Goal: Task Accomplishment & Management: Use online tool/utility

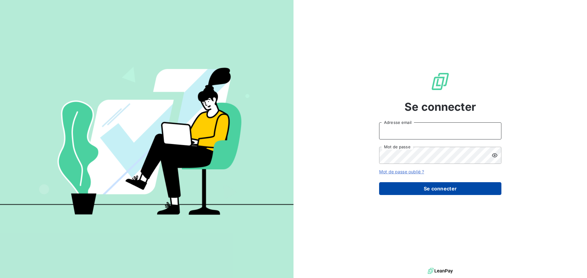
type input "[EMAIL_ADDRESS][DOMAIN_NAME]"
click at [453, 188] on button "Se connecter" at bounding box center [440, 188] width 122 height 13
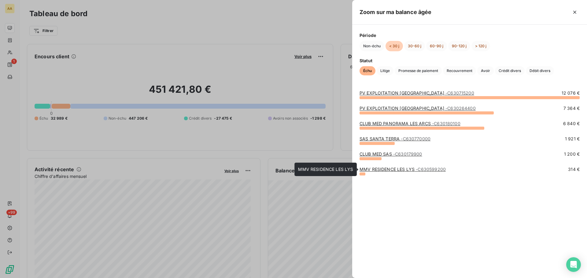
click at [378, 169] on link "MMV RESIDENCE LES LYS - C630599200" at bounding box center [402, 169] width 86 height 5
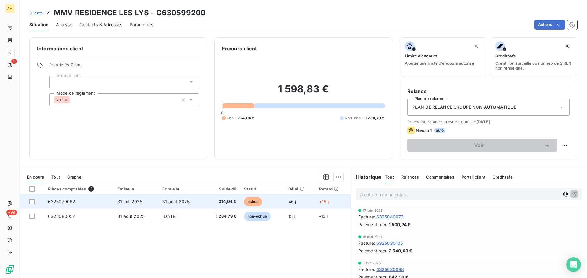
click at [64, 202] on span "6325070062" at bounding box center [62, 201] width 28 height 5
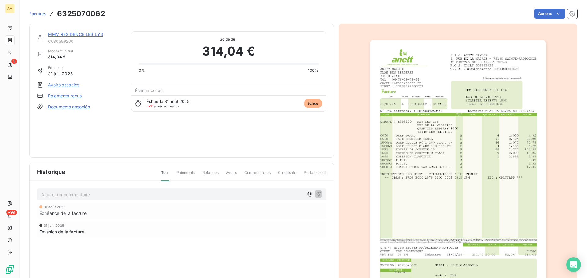
click at [448, 75] on html "AA 1 +99 Factures 6325070062 Actions MMV RESIDENCE LES LYS C630599200 Montant i…" at bounding box center [293, 139] width 587 height 278
click at [448, 75] on img "button" at bounding box center [458, 164] width 176 height 249
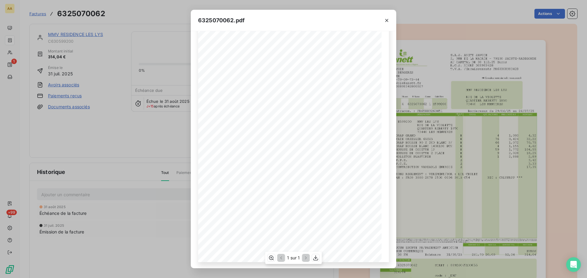
scroll to position [41, 0]
click at [318, 260] on icon "button" at bounding box center [315, 258] width 5 height 5
click at [385, 17] on button "button" at bounding box center [387, 21] width 10 height 10
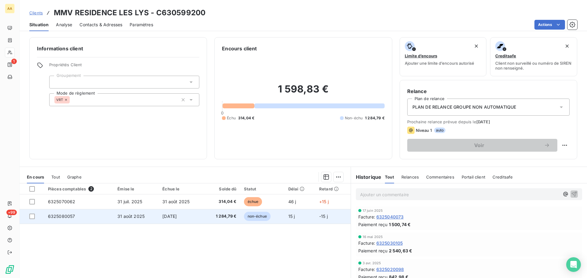
click at [137, 217] on span "31 août 2025" at bounding box center [130, 216] width 27 height 5
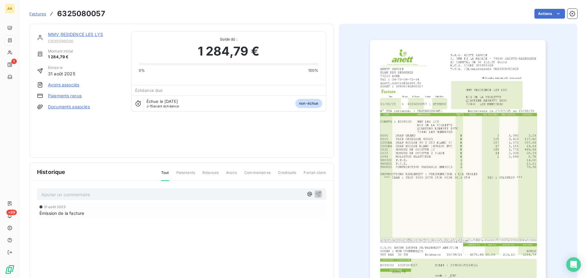
click at [64, 97] on link "Paiements reçus" at bounding box center [65, 96] width 34 height 6
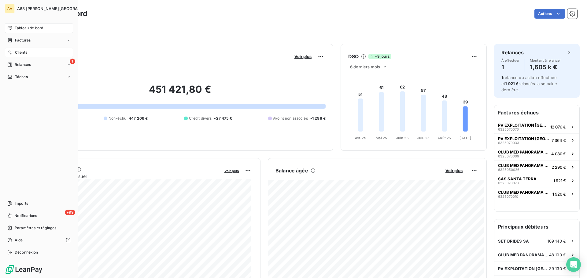
click at [24, 52] on span "Clients" at bounding box center [21, 53] width 12 height 6
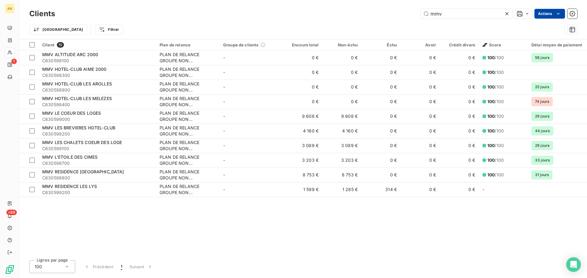
type input "mmv"
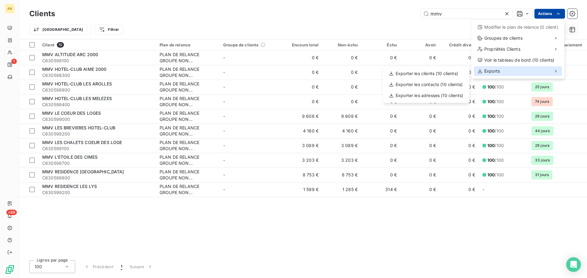
click at [495, 71] on span "Exports" at bounding box center [492, 71] width 16 height 6
click at [440, 75] on div "Exporter les clients (10 clients)" at bounding box center [426, 74] width 82 height 10
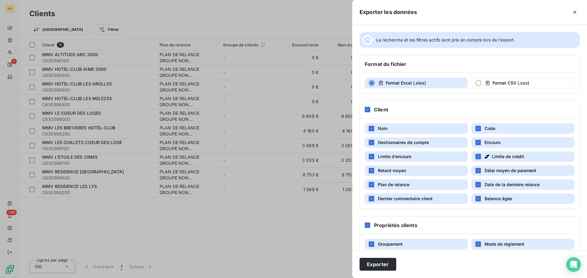
click at [418, 144] on span "Gestionnaires de compte" at bounding box center [403, 142] width 51 height 5
click at [401, 157] on span "Limite d’encours" at bounding box center [395, 156] width 34 height 5
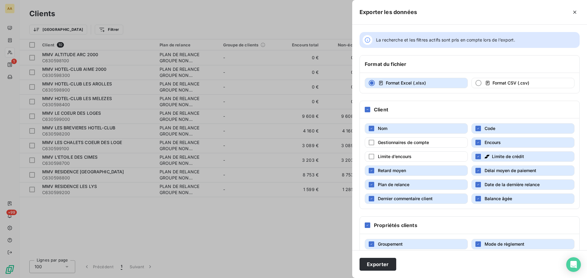
click at [399, 172] on span "Retard moyen" at bounding box center [392, 170] width 28 height 5
click at [406, 189] on button "Plan de relance" at bounding box center [416, 185] width 103 height 10
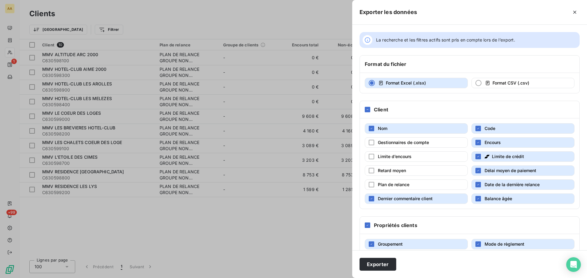
click at [414, 199] on span "Dernier commentaire client" at bounding box center [405, 198] width 55 height 5
click at [488, 197] on span "Balance âgée" at bounding box center [498, 198] width 28 height 5
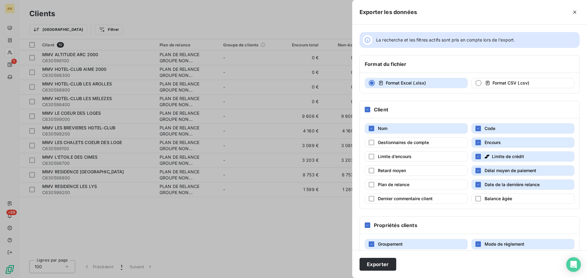
click at [488, 170] on span "Délai moyen de paiement" at bounding box center [510, 170] width 52 height 5
click at [492, 156] on span "Limite de crédit" at bounding box center [508, 156] width 32 height 5
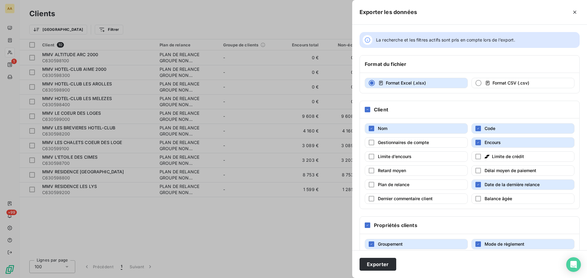
click at [491, 144] on span "Encours" at bounding box center [492, 142] width 16 height 5
click at [491, 128] on span "Code" at bounding box center [489, 128] width 11 height 5
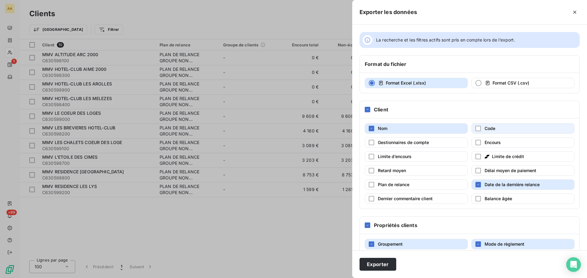
click at [491, 128] on span "Code" at bounding box center [489, 128] width 11 height 5
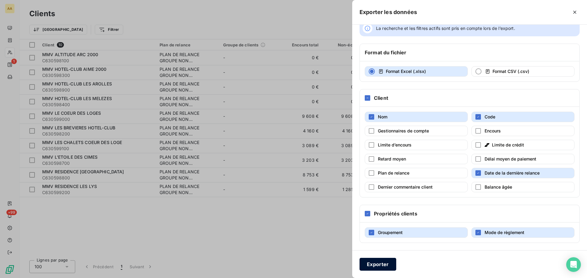
click at [378, 266] on button "Exporter" at bounding box center [377, 264] width 37 height 13
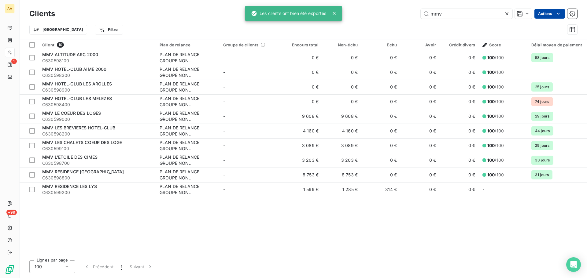
click at [334, 13] on icon at bounding box center [334, 13] width 6 height 6
